Goal: Task Accomplishment & Management: Manage account settings

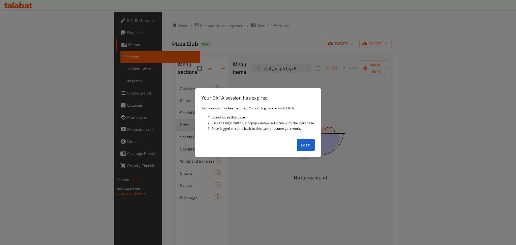
click at [508, 19] on div at bounding box center [258, 122] width 516 height 245
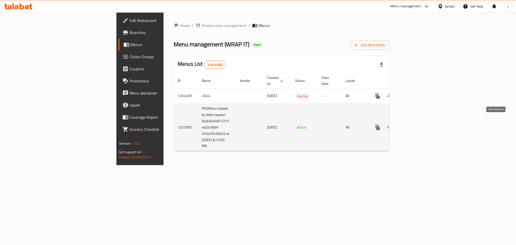
click at [417, 125] on icon "enhanced table" at bounding box center [414, 127] width 5 height 5
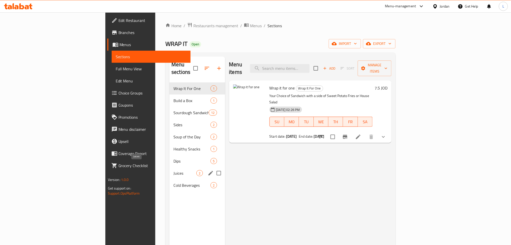
click at [174, 170] on span "Juices" at bounding box center [185, 173] width 23 height 6
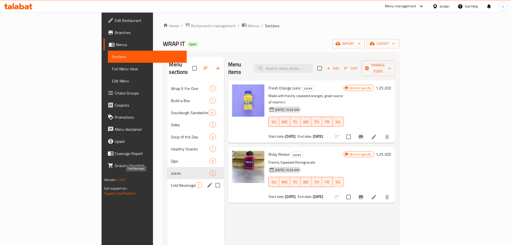
click at [171, 182] on span "Cold Beverages" at bounding box center [183, 185] width 24 height 6
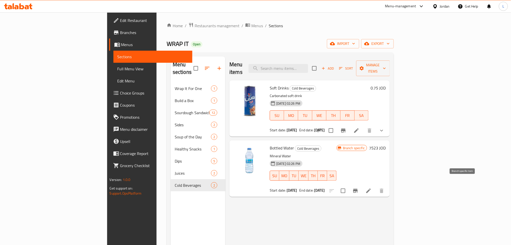
click at [359, 188] on icon "Branch-specific-item" at bounding box center [356, 191] width 6 height 6
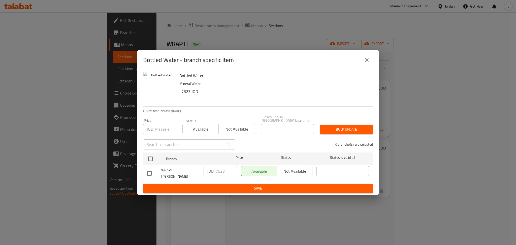
click at [158, 127] on input "number" at bounding box center [165, 129] width 21 height 10
drag, startPoint x: 370, startPoint y: 62, endPoint x: 375, endPoint y: 76, distance: 14.7
click at [370, 63] on icon "close" at bounding box center [367, 60] width 6 height 6
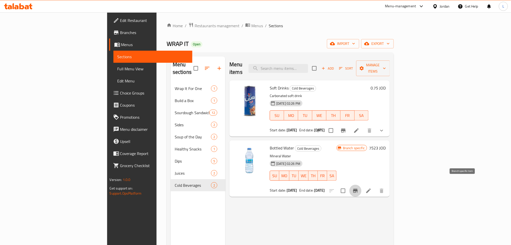
click at [359, 188] on icon "Branch-specific-item" at bounding box center [356, 191] width 6 height 6
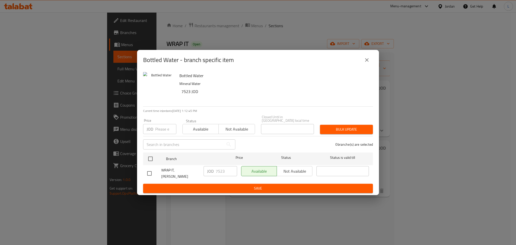
click at [164, 130] on input "number" at bounding box center [165, 129] width 21 height 10
type input "7"
click at [368, 63] on icon "close" at bounding box center [367, 60] width 6 height 6
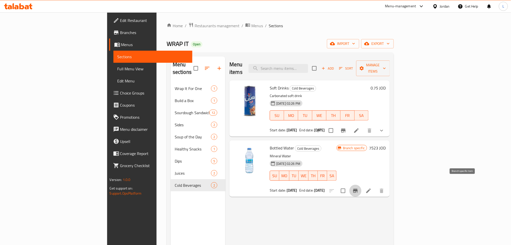
click at [358, 189] on icon "Branch-specific-item" at bounding box center [355, 191] width 5 height 4
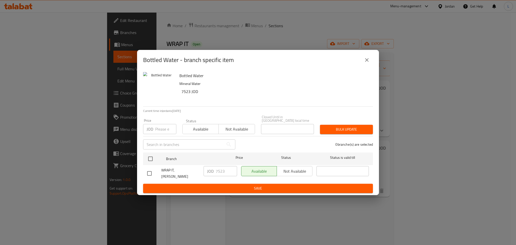
click at [162, 134] on input "number" at bounding box center [165, 129] width 21 height 10
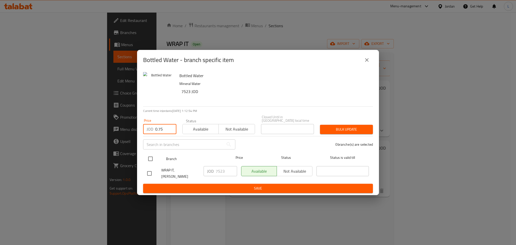
type input "0.75"
click at [150, 156] on input "checkbox" at bounding box center [150, 159] width 11 height 11
checkbox input "true"
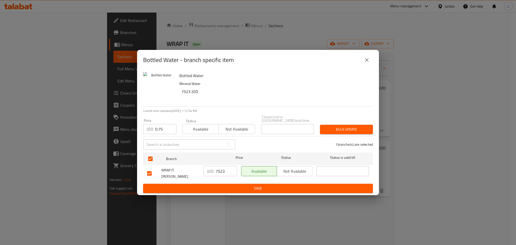
click at [351, 123] on div "Bulk update" at bounding box center [346, 129] width 59 height 15
click at [344, 127] on span "Bulk update" at bounding box center [346, 129] width 45 height 6
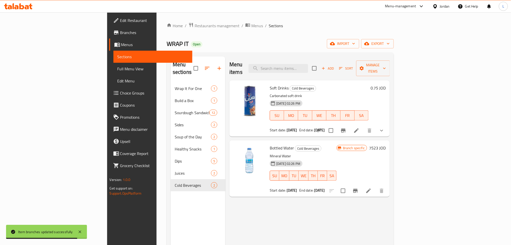
click at [371, 189] on icon at bounding box center [368, 191] width 5 height 5
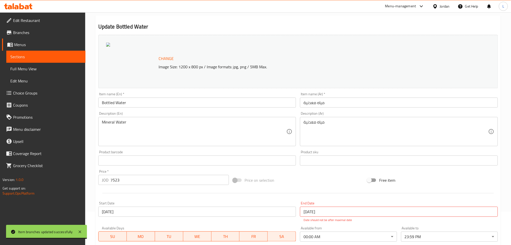
scroll to position [34, 0]
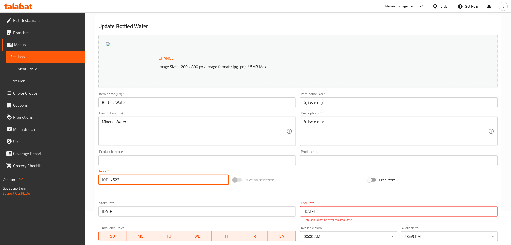
click at [135, 181] on input "7523" at bounding box center [169, 180] width 119 height 10
type input "7"
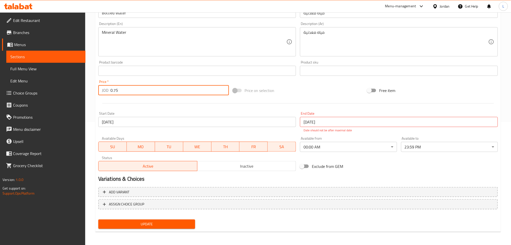
type input "0.75"
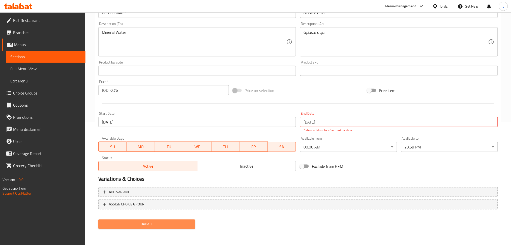
click at [165, 228] on button "Update" at bounding box center [146, 224] width 97 height 9
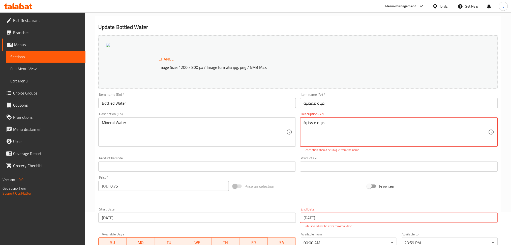
scroll to position [0, 0]
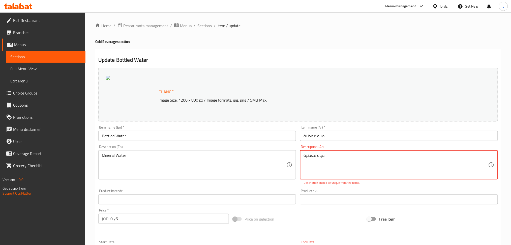
click at [317, 156] on textarea "مياه معدنية" at bounding box center [396, 165] width 185 height 24
click at [307, 155] on textarea "مياه معدنية" at bounding box center [396, 165] width 185 height 24
click at [311, 158] on textarea "مياه معدنية" at bounding box center [396, 165] width 185 height 24
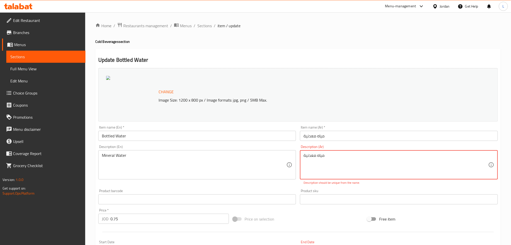
click at [311, 158] on textarea "مياه معدنية" at bounding box center [396, 165] width 185 height 24
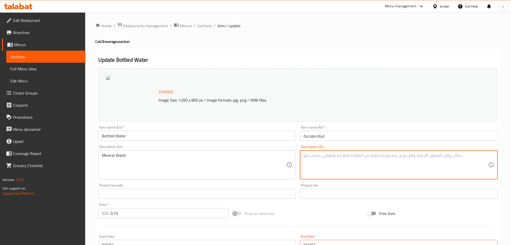
type textarea "d"
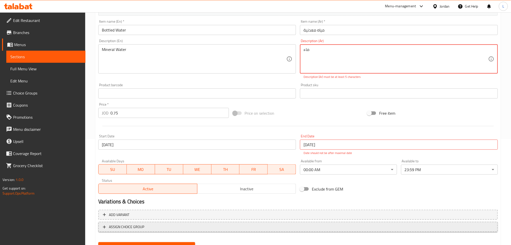
scroll to position [129, 0]
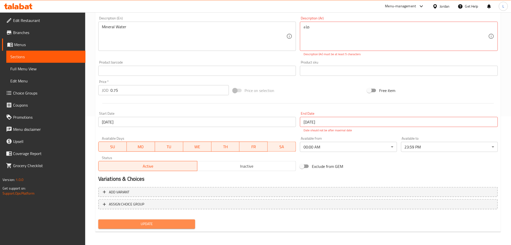
click at [167, 220] on button "Update" at bounding box center [146, 224] width 97 height 9
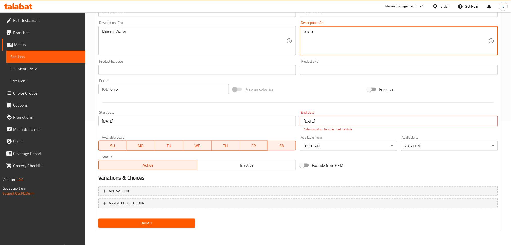
scroll to position [123, 0]
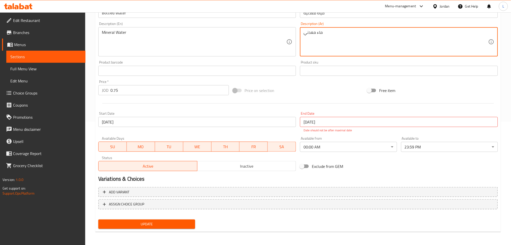
type textarea "ماء معدني"
click at [148, 223] on span "Update" at bounding box center [146, 224] width 89 height 6
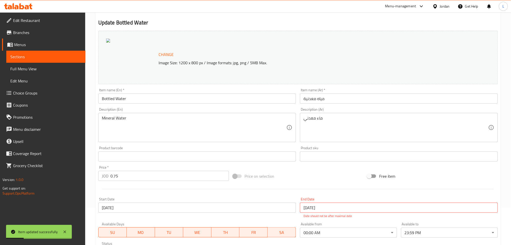
scroll to position [0, 0]
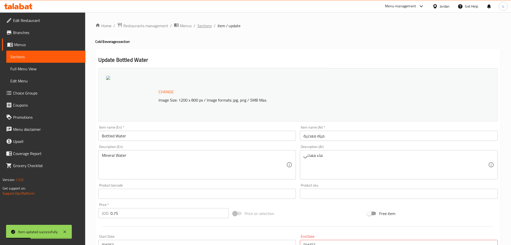
click at [200, 26] on span "Sections" at bounding box center [204, 26] width 14 height 6
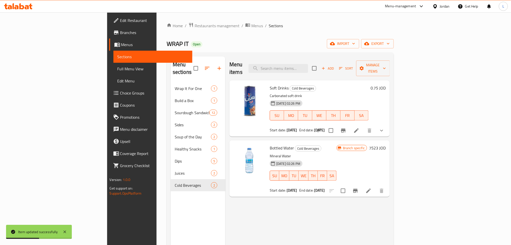
click at [358, 189] on icon "Branch-specific-item" at bounding box center [355, 191] width 5 height 4
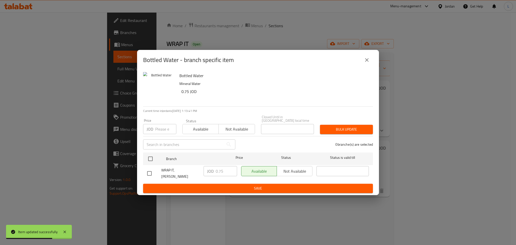
click at [365, 63] on icon "close" at bounding box center [367, 60] width 6 height 6
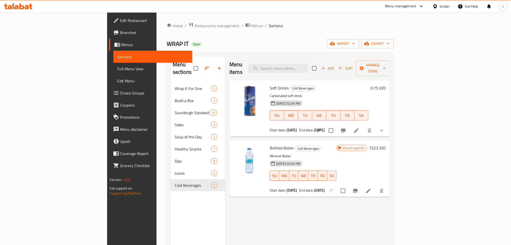
click at [25, 7] on icon at bounding box center [18, 6] width 28 height 6
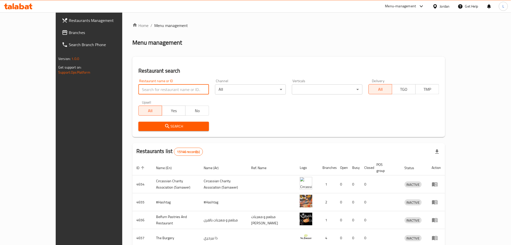
click at [140, 87] on input "search" at bounding box center [173, 89] width 71 height 10
type input "hamada"
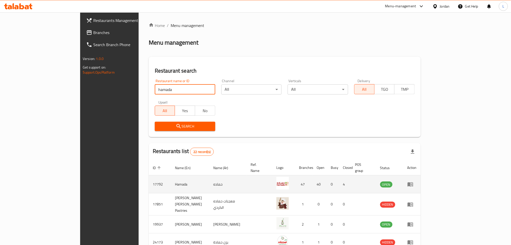
click at [413, 183] on icon "enhanced table" at bounding box center [411, 185] width 6 height 4
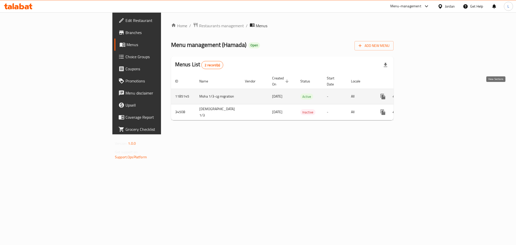
click at [426, 92] on link "enhanced table" at bounding box center [420, 97] width 12 height 12
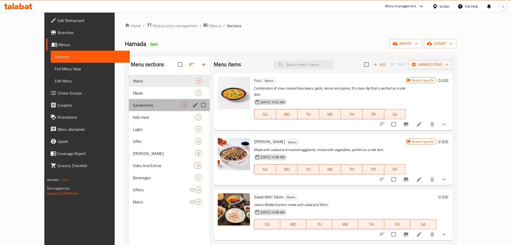
click at [141, 109] on div "Sandwiches 3" at bounding box center [169, 105] width 81 height 12
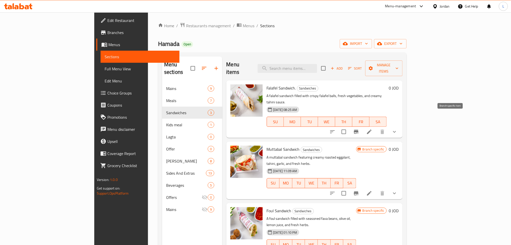
click at [359, 130] on icon "Branch-specific-item" at bounding box center [356, 132] width 5 height 4
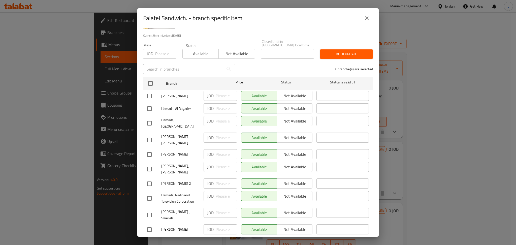
scroll to position [134, 0]
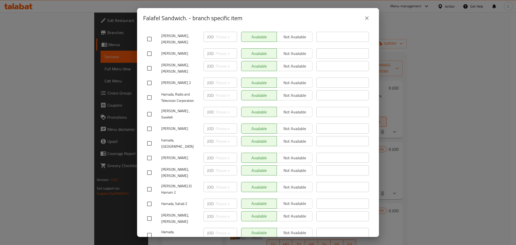
click at [365, 22] on button "close" at bounding box center [367, 18] width 12 height 12
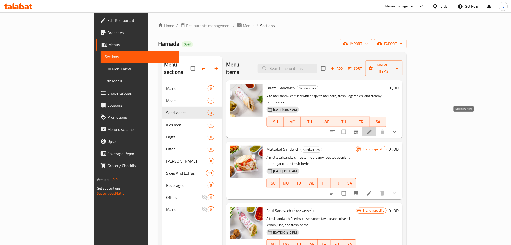
click at [372, 129] on icon at bounding box center [369, 132] width 6 height 6
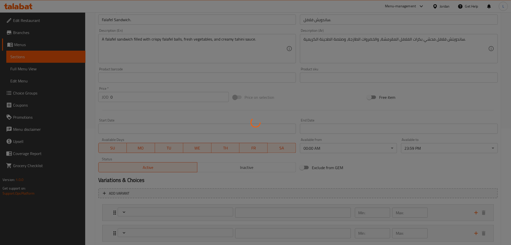
scroll to position [147, 0]
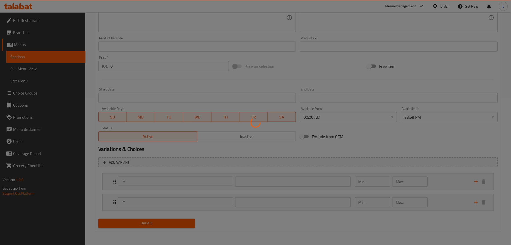
type input "اختيارك من"
type input "1"
type input "اضافات"
type input "0"
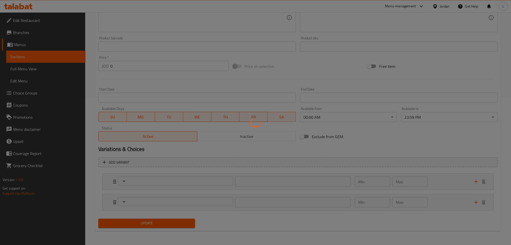
type input "2"
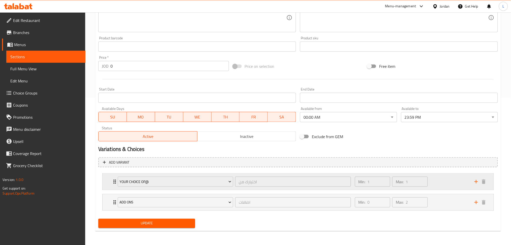
click at [112, 180] on icon "Expand" at bounding box center [115, 182] width 6 height 6
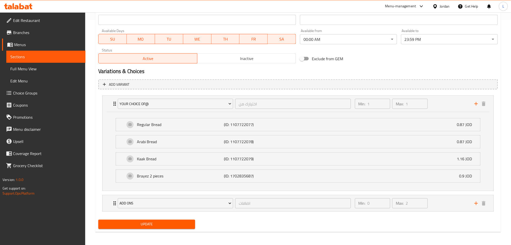
scroll to position [226, 0]
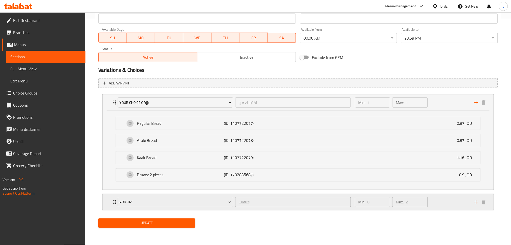
click at [111, 111] on div "Add Ons اضافات ​ Min: 0 ​ Max: 2 ​" at bounding box center [298, 103] width 391 height 16
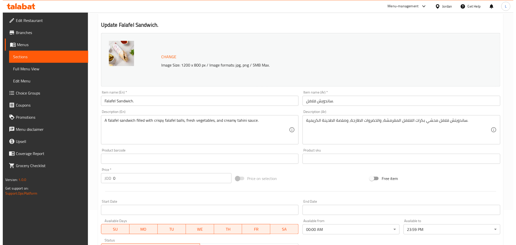
scroll to position [0, 0]
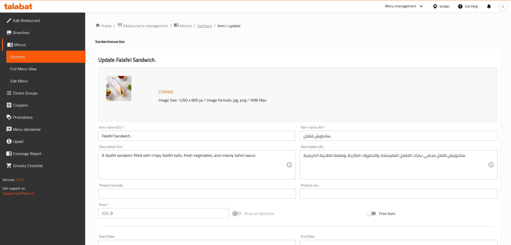
click at [205, 25] on span "Sections" at bounding box center [204, 26] width 14 height 6
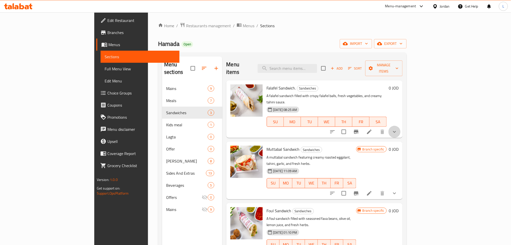
click at [401, 126] on button "show more" at bounding box center [395, 132] width 12 height 12
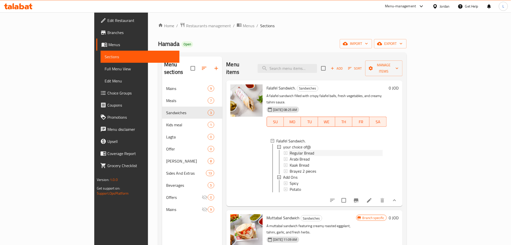
click at [320, 150] on div "Regular Bread" at bounding box center [336, 153] width 93 height 6
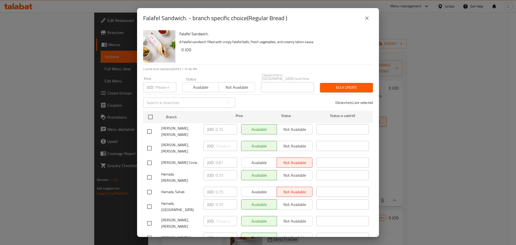
click at [368, 15] on icon "close" at bounding box center [367, 18] width 6 height 6
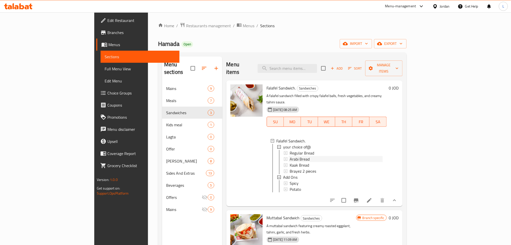
click at [290, 156] on div "Arabi Bread" at bounding box center [336, 159] width 93 height 6
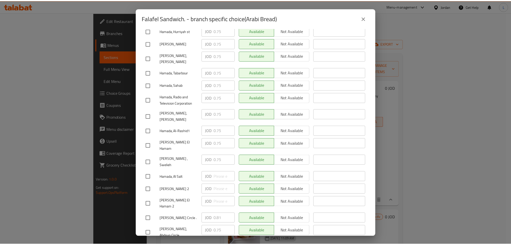
scroll to position [323, 0]
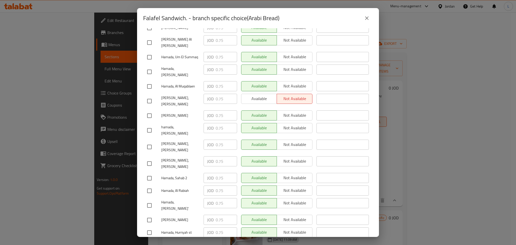
click at [366, 17] on icon "close" at bounding box center [367, 18] width 4 height 4
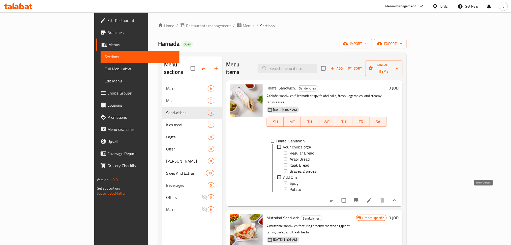
click at [396, 199] on icon "show more" at bounding box center [394, 200] width 3 height 2
